Goal: Answer question/provide support

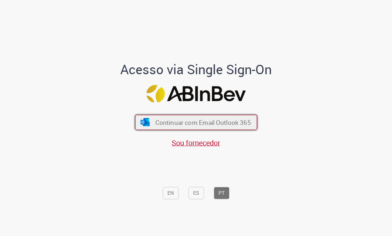
click at [198, 124] on span "Continuar com Email Outlook 365" at bounding box center [203, 122] width 96 height 8
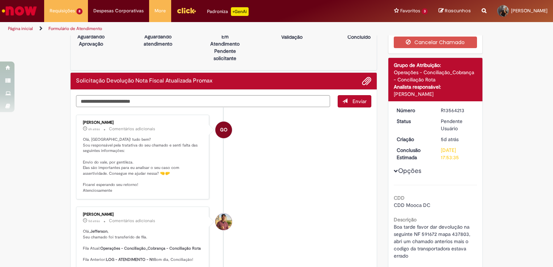
scroll to position [20, 0]
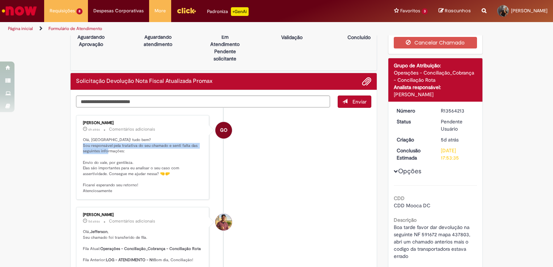
drag, startPoint x: 95, startPoint y: 145, endPoint x: 175, endPoint y: 148, distance: 80.1
click at [175, 148] on p "Olá, [GEOGRAPHIC_DATA]! tudo bem? Sou responsável pela tratativa do seu chamado…" at bounding box center [143, 165] width 121 height 57
drag, startPoint x: 175, startPoint y: 148, endPoint x: 118, endPoint y: 151, distance: 57.0
click at [118, 151] on p "Olá, [GEOGRAPHIC_DATA]! tudo bem? Sou responsável pela tratativa do seu chamado…" at bounding box center [143, 165] width 121 height 57
click at [93, 161] on p "Olá, [GEOGRAPHIC_DATA]! tudo bem? Sou responsável pela tratativa do seu chamado…" at bounding box center [143, 165] width 121 height 57
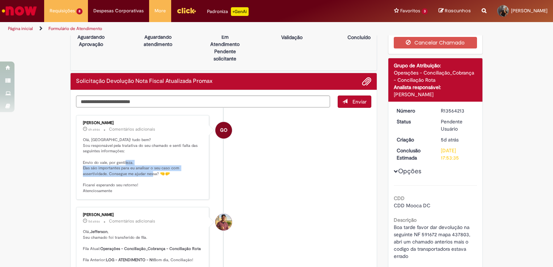
drag, startPoint x: 84, startPoint y: 166, endPoint x: 181, endPoint y: 171, distance: 97.6
click at [181, 171] on p "Olá, [GEOGRAPHIC_DATA]! tudo bem? Sou responsável pela tratativa do seu chamado…" at bounding box center [143, 165] width 121 height 57
click at [149, 180] on p "Olá, [GEOGRAPHIC_DATA]! tudo bem? Sou responsável pela tratativa do seu chamado…" at bounding box center [143, 165] width 121 height 57
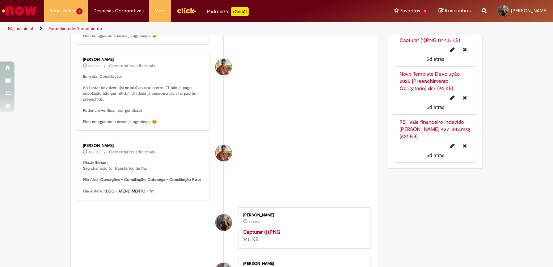
scroll to position [0, 0]
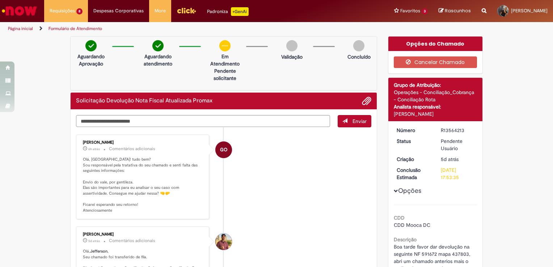
click at [187, 116] on textarea "Digite sua mensagem aqui..." at bounding box center [203, 121] width 254 height 12
type textarea "*"
type textarea "**********"
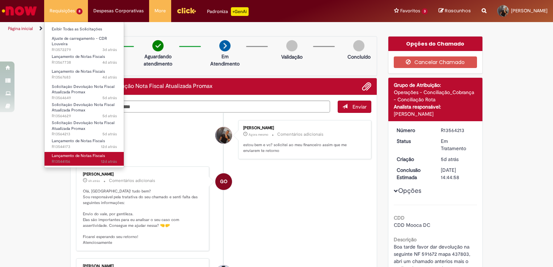
click at [84, 158] on span "Lançamento de Notas Fiscais" at bounding box center [78, 155] width 53 height 5
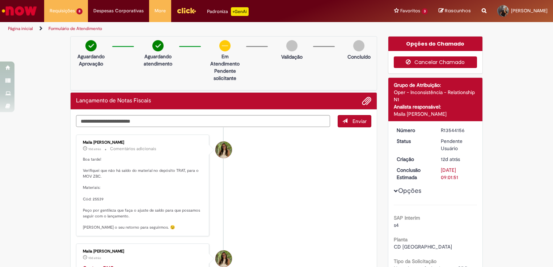
click at [433, 60] on button "Cancelar Chamado" at bounding box center [436, 62] width 84 height 12
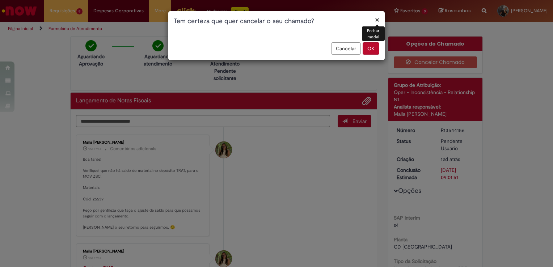
click at [371, 48] on button "OK" at bounding box center [371, 48] width 17 height 12
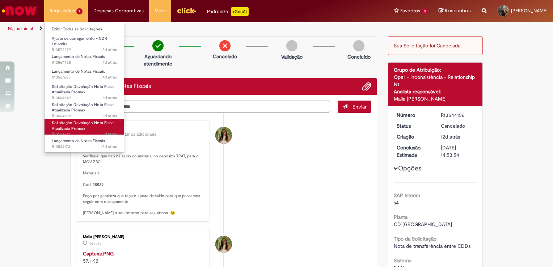
click at [72, 126] on span "Solicitação Devolução Nota Fiscal Atualizada Promax" at bounding box center [83, 125] width 63 height 11
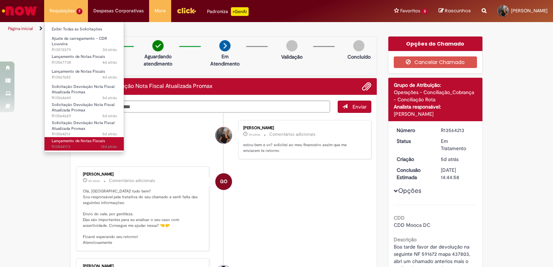
click at [81, 143] on span "Lançamento de Notas Fiscais" at bounding box center [78, 140] width 53 height 5
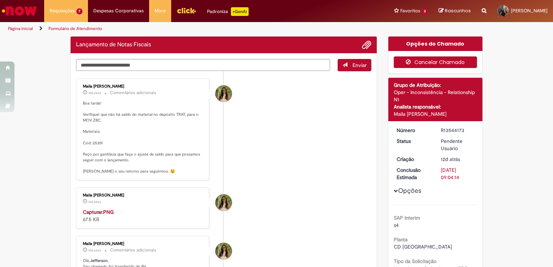
click at [449, 63] on button "Cancelar Chamado" at bounding box center [436, 62] width 84 height 12
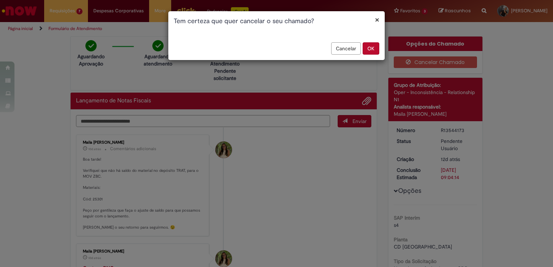
click at [372, 47] on button "OK" at bounding box center [371, 48] width 17 height 12
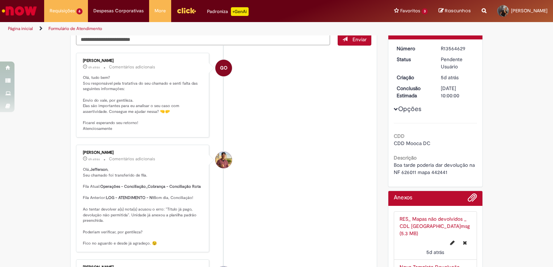
scroll to position [98, 0]
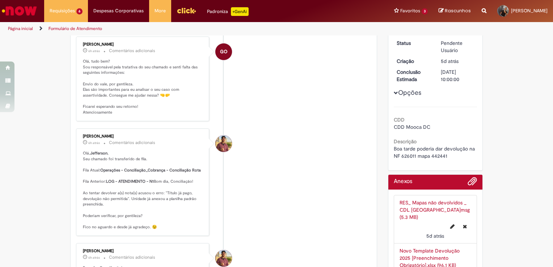
click at [394, 93] on span "Opções para R13564629" at bounding box center [396, 93] width 4 height 4
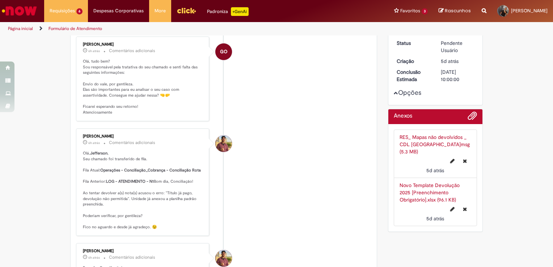
click at [394, 93] on span "Opções para R13564629" at bounding box center [396, 93] width 4 height 4
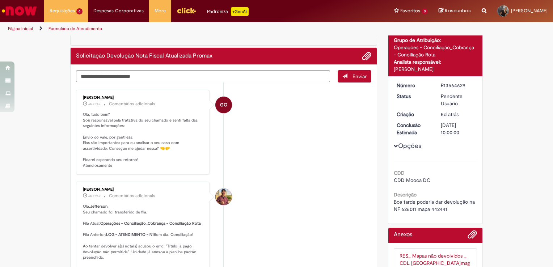
scroll to position [0, 0]
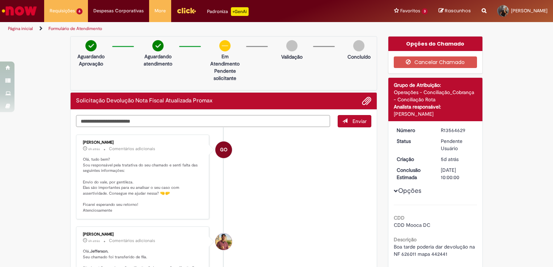
click at [109, 121] on textarea "Digite sua mensagem aqui..." at bounding box center [203, 121] width 254 height 12
type textarea "**********"
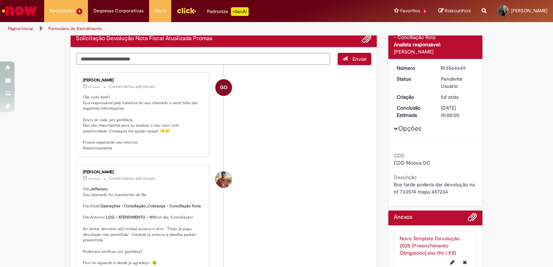
scroll to position [181, 0]
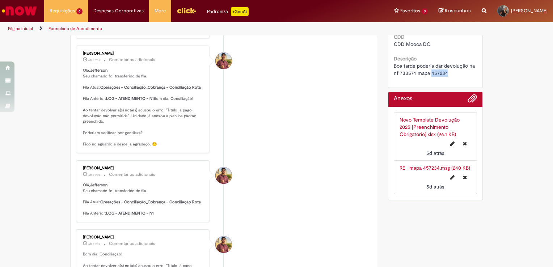
drag, startPoint x: 448, startPoint y: 73, endPoint x: 429, endPoint y: 74, distance: 19.2
click at [429, 74] on div "Boa tarde poderia dar devolução na nf 733574 mapa 457234" at bounding box center [436, 69] width 84 height 14
copy span "457234"
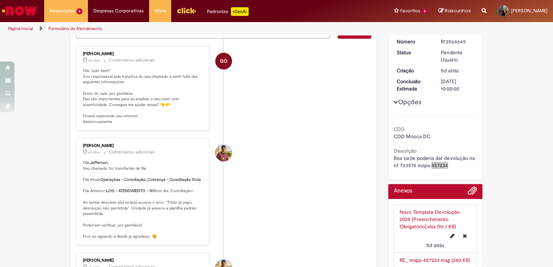
scroll to position [72, 0]
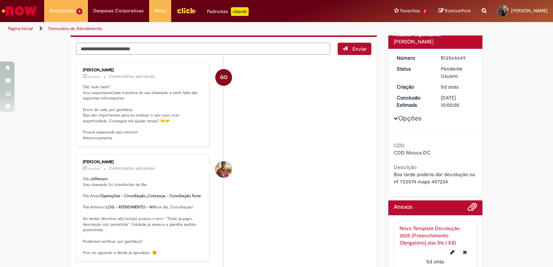
click at [145, 47] on textarea "Digite sua mensagem aqui..." at bounding box center [203, 49] width 254 height 12
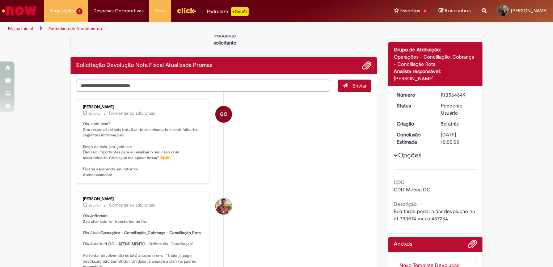
scroll to position [0, 0]
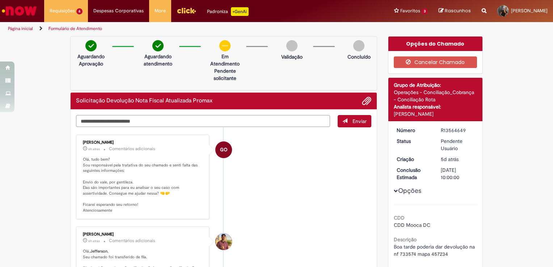
click at [165, 124] on textarea "Digite sua mensagem aqui..." at bounding box center [203, 121] width 254 height 12
type textarea "**********"
click at [358, 124] on span "Enviar" at bounding box center [360, 121] width 14 height 7
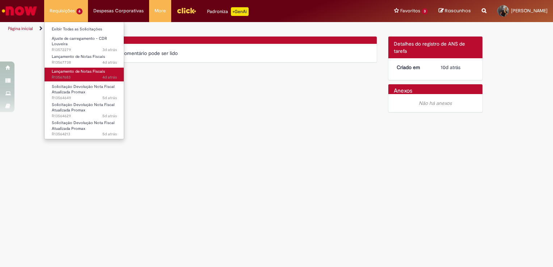
click at [78, 78] on span "4d atrás 4 dias atrás R13567683" at bounding box center [84, 78] width 65 height 6
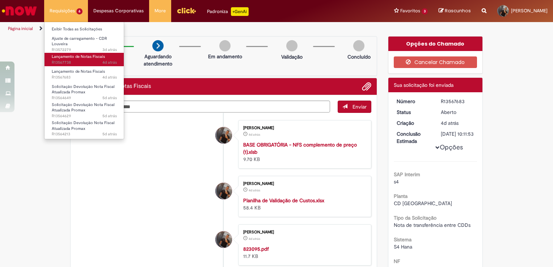
click at [79, 60] on span "4d atrás 4 dias atrás R13567738" at bounding box center [84, 63] width 65 height 6
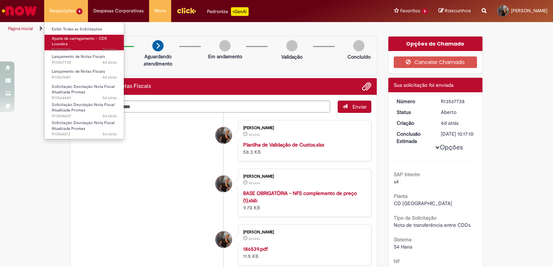
click at [78, 40] on span "Ajuste de carregamento - CDR Louveira" at bounding box center [79, 41] width 55 height 11
